Goal: Task Accomplishment & Management: Manage account settings

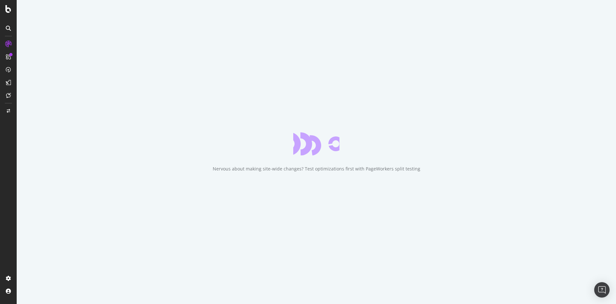
click at [290, 167] on div "Nervous about making site-wide changes? Test optimizations first with PageWorke…" at bounding box center [316, 168] width 207 height 6
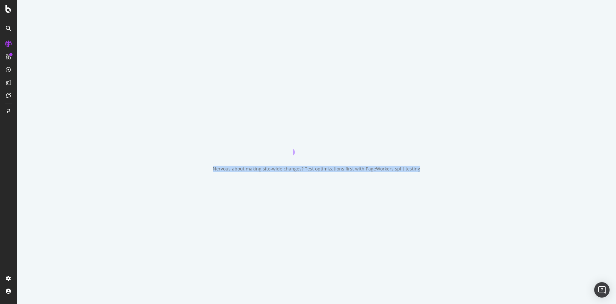
click at [300, 167] on div "Nervous about making site-wide changes? Test optimizations first with PageWorke…" at bounding box center [316, 168] width 207 height 6
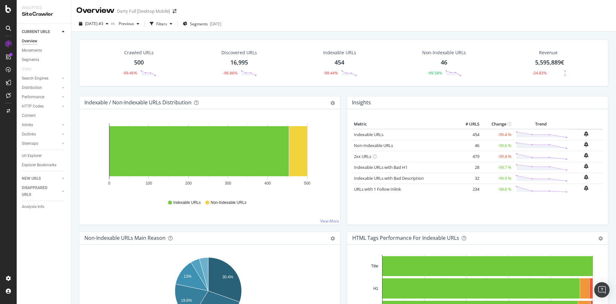
scroll to position [128, 0]
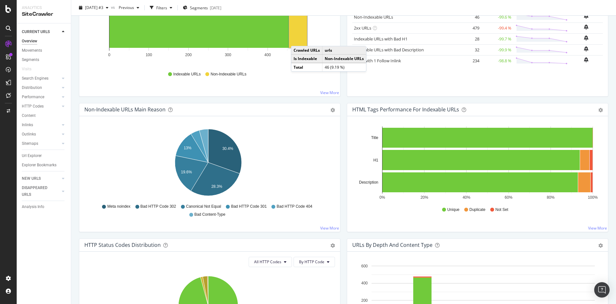
click at [297, 39] on rect "A chart." at bounding box center [298, 23] width 18 height 50
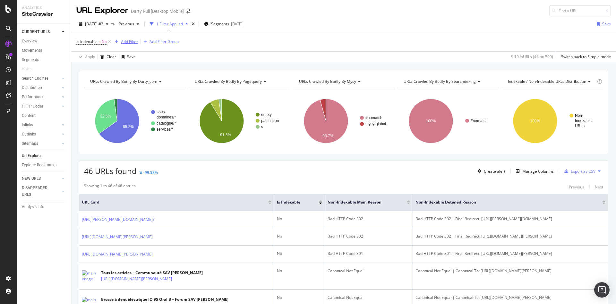
click at [133, 43] on div "Add Filter" at bounding box center [129, 41] width 17 height 5
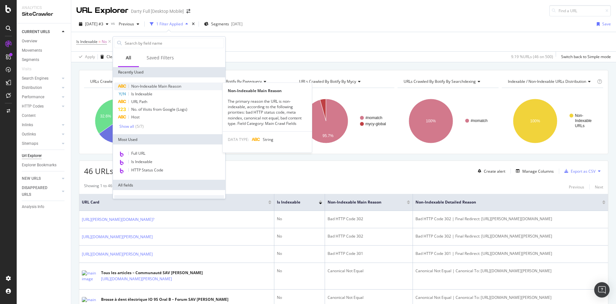
click at [150, 87] on span "Non-Indexable Main Reason" at bounding box center [156, 85] width 50 height 5
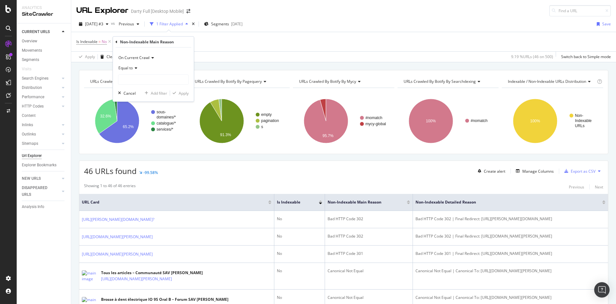
click at [135, 69] on icon at bounding box center [135, 68] width 4 height 4
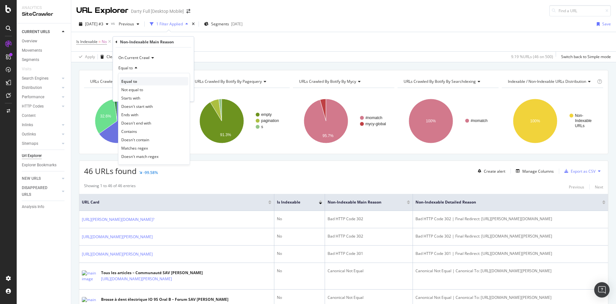
click at [133, 82] on span "Equal to" at bounding box center [129, 81] width 16 height 5
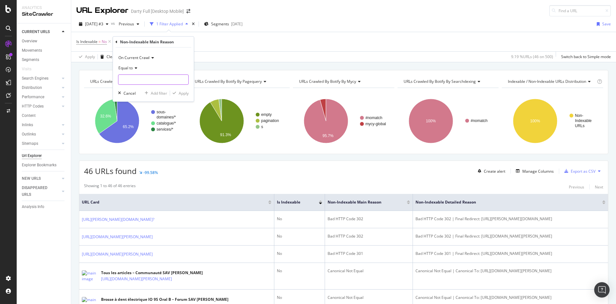
click at [140, 81] on input "text" at bounding box center [153, 79] width 70 height 10
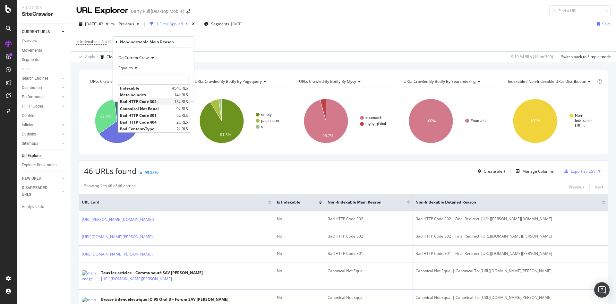
click at [148, 100] on span "Bad HTTP Code 302" at bounding box center [146, 101] width 53 height 5
type input "Bad HTTP Code 302"
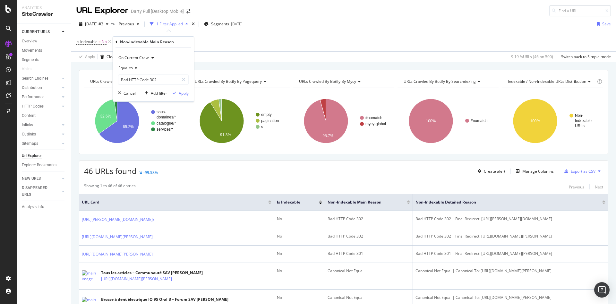
click at [183, 93] on div "Apply" at bounding box center [184, 92] width 10 height 5
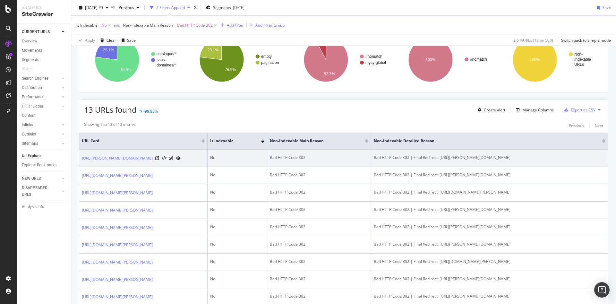
scroll to position [57, 0]
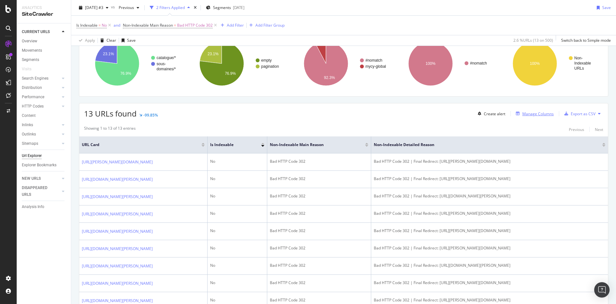
click at [532, 112] on div "Manage Columns" at bounding box center [537, 113] width 31 height 5
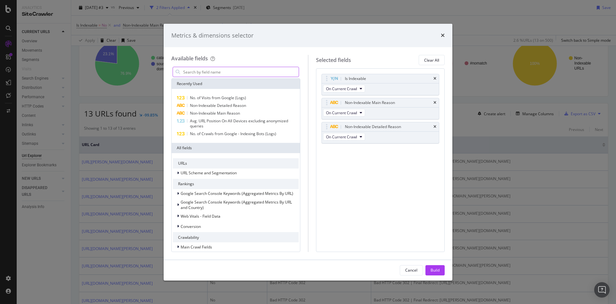
click at [221, 72] on input "modal" at bounding box center [240, 72] width 116 height 10
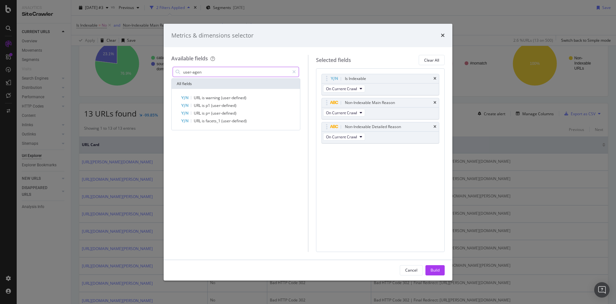
type input "user-agent"
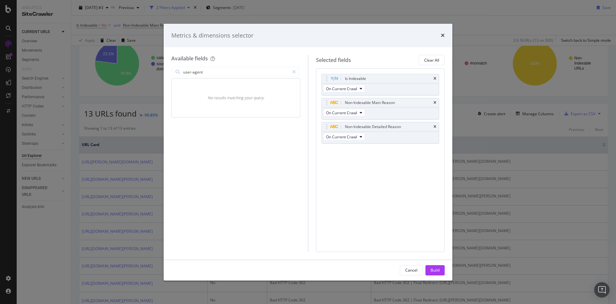
drag, startPoint x: 217, startPoint y: 71, endPoint x: 150, endPoint y: 63, distance: 67.9
click at [150, 63] on div "Metrics & dimensions selector Available fields user-agent No results matching y…" at bounding box center [308, 152] width 616 height 304
click at [443, 32] on div "times" at bounding box center [443, 35] width 4 height 8
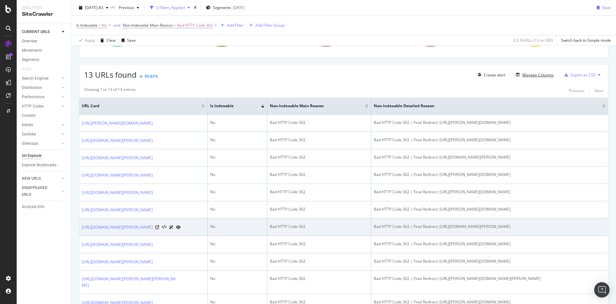
scroll to position [192, 0]
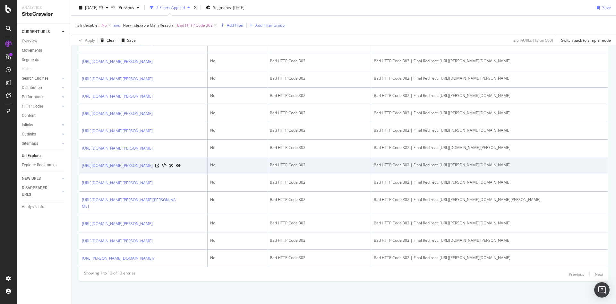
click at [423, 168] on div "Bad HTTP Code 302 | Final Redirect: https://m.darty.com/m/achat/hifi_video/inde…" at bounding box center [490, 165] width 232 height 6
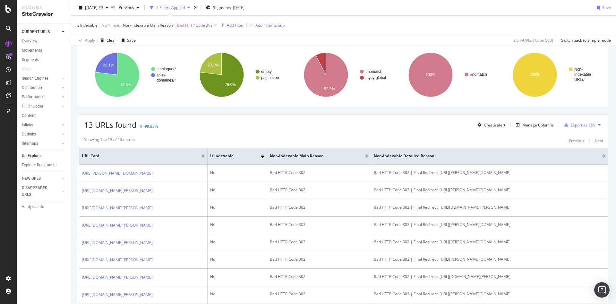
scroll to position [0, 0]
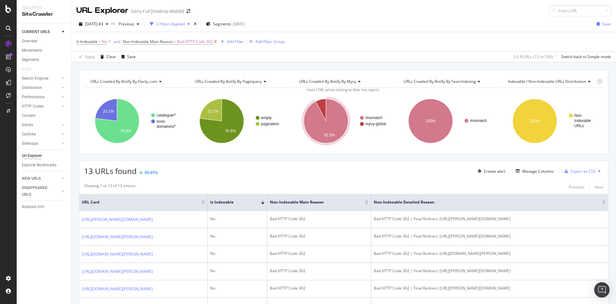
click at [216, 41] on icon at bounding box center [215, 41] width 5 height 6
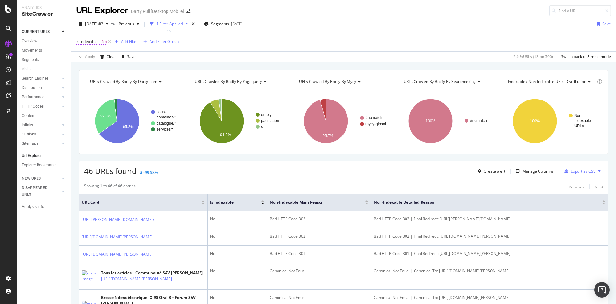
click at [94, 42] on span "Is Indexable" at bounding box center [86, 41] width 21 height 5
click at [92, 67] on div "No" at bounding box center [117, 67] width 71 height 10
click at [91, 81] on div "Yes" at bounding box center [117, 80] width 69 height 8
click at [146, 81] on div "Apply" at bounding box center [147, 80] width 10 height 5
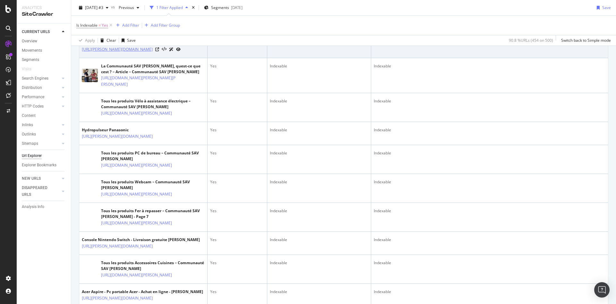
scroll to position [257, 0]
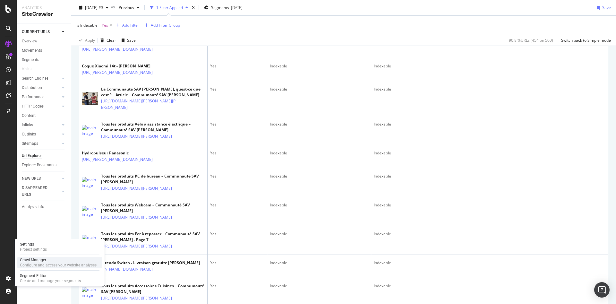
click at [35, 263] on div "Configure and access your website analyses" at bounding box center [58, 264] width 77 height 5
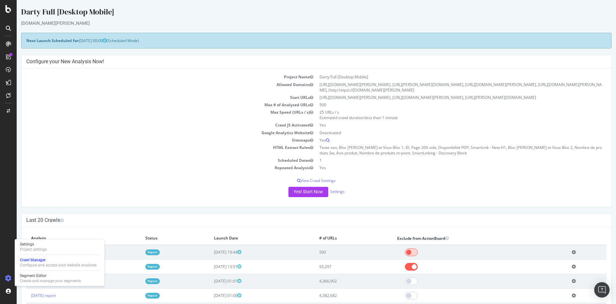
click at [417, 248] on span at bounding box center [411, 252] width 13 height 8
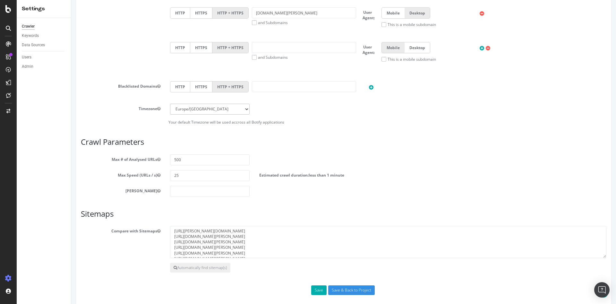
scroll to position [353, 0]
drag, startPoint x: 182, startPoint y: 159, endPoint x: 129, endPoint y: 154, distance: 54.2
click at [129, 154] on div "Max # of Analysed URLs 500" at bounding box center [343, 159] width 535 height 11
click at [178, 159] on input "1000000" at bounding box center [210, 159] width 80 height 11
drag, startPoint x: 176, startPoint y: 160, endPoint x: 197, endPoint y: 160, distance: 21.5
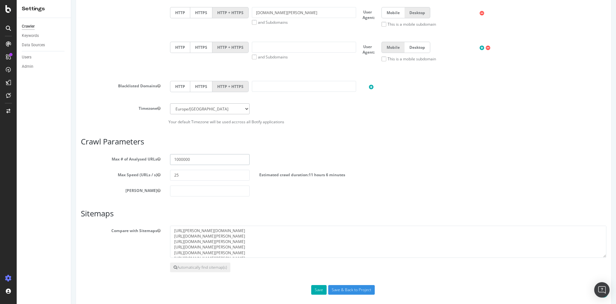
click at [197, 160] on input "1000000" at bounding box center [210, 159] width 80 height 11
drag, startPoint x: 198, startPoint y: 159, endPoint x: 179, endPoint y: 159, distance: 18.3
click at [179, 159] on input "1000000" at bounding box center [210, 159] width 80 height 11
click at [181, 159] on input "1000000" at bounding box center [210, 159] width 80 height 11
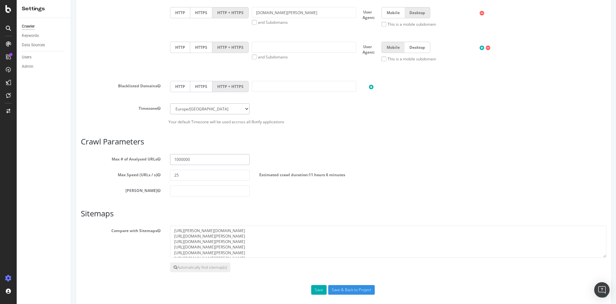
click at [185, 159] on input "1000000" at bounding box center [210, 159] width 80 height 11
click at [186, 159] on input "1000000" at bounding box center [210, 159] width 80 height 11
click at [185, 159] on input "1000000" at bounding box center [210, 159] width 80 height 11
click at [190, 159] on input "1000000" at bounding box center [210, 159] width 80 height 11
type input "10000000"
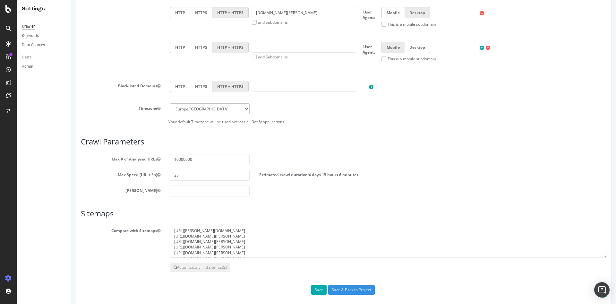
click at [296, 178] on div "Max Speed (URLs / s) 25 Estimated crawl duration: 4 days 15 hours 6 minutes" at bounding box center [343, 175] width 535 height 11
click at [223, 176] on input "25" at bounding box center [210, 175] width 80 height 11
click at [317, 290] on button "Save" at bounding box center [318, 290] width 15 height 10
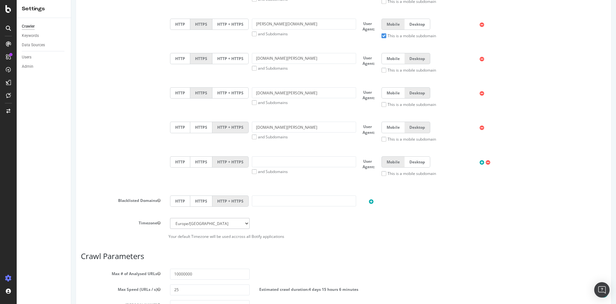
scroll to position [309, 0]
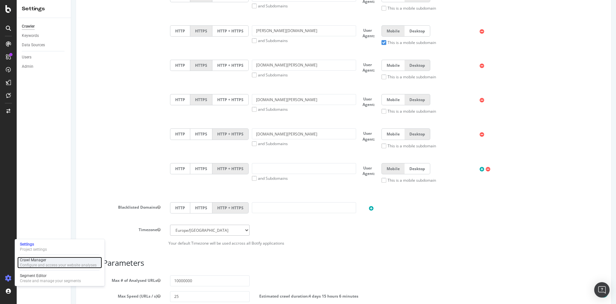
click at [40, 263] on div "Configure and access your website analyses" at bounding box center [58, 264] width 77 height 5
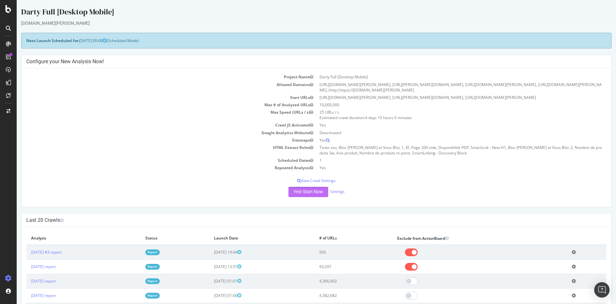
click at [312, 187] on button "Yes! Start Now" at bounding box center [308, 192] width 40 height 10
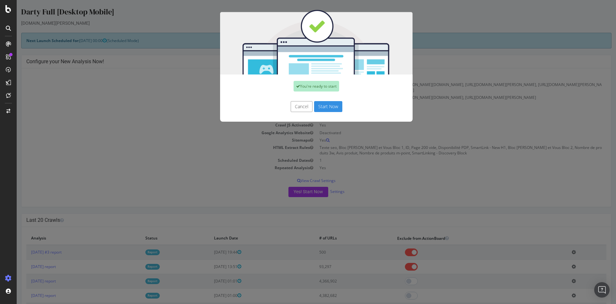
click at [325, 105] on button "Start Now" at bounding box center [328, 106] width 28 height 11
